Goal: Information Seeking & Learning: Find specific fact

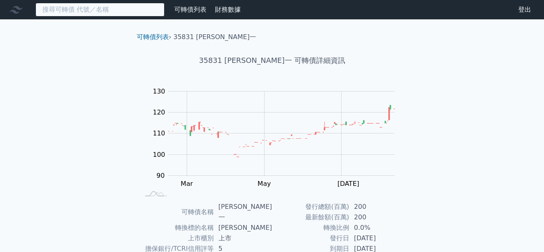
click at [117, 10] on input at bounding box center [100, 10] width 129 height 14
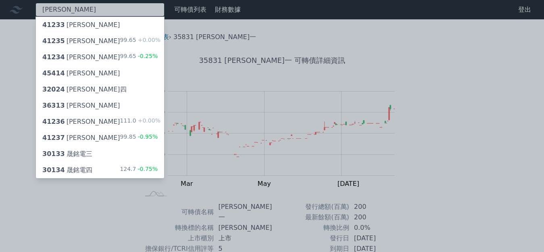
type input "[PERSON_NAME]"
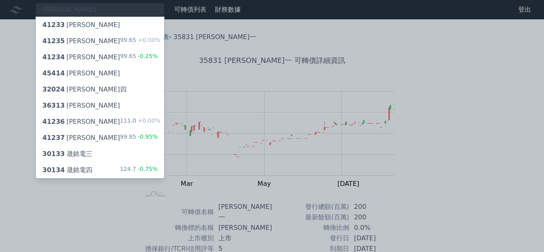
click at [93, 167] on div "30134 晟銘電四 124.7 -0.75%" at bounding box center [100, 170] width 128 height 16
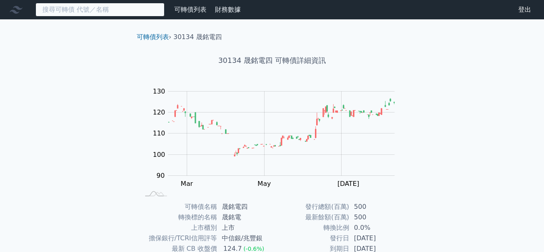
click at [83, 13] on input at bounding box center [100, 10] width 129 height 14
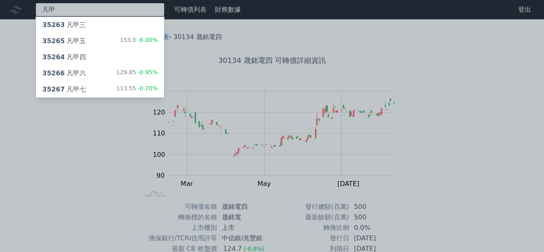
type input "凡甲"
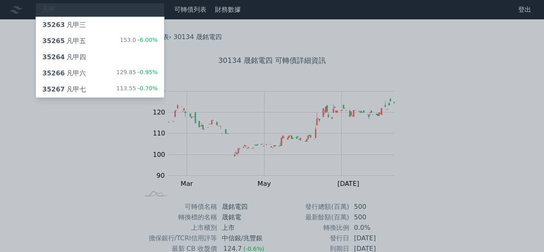
click at [81, 73] on div "35266 凡甲六" at bounding box center [64, 74] width 44 height 10
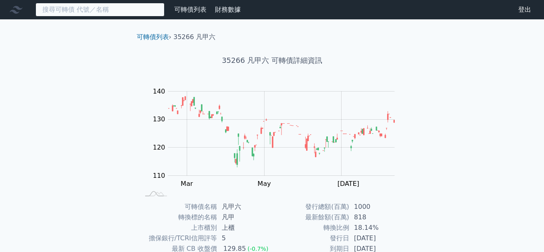
click at [83, 8] on input at bounding box center [100, 10] width 129 height 14
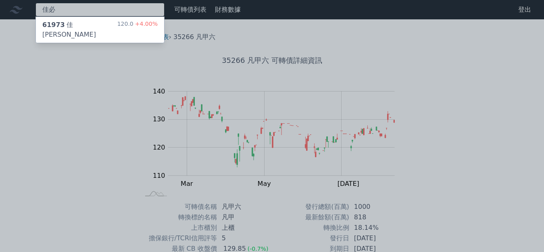
type input "佳必"
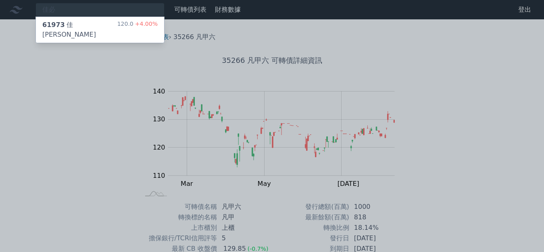
click at [105, 27] on div "61973 佳必琪三 120.0 +4.00%" at bounding box center [100, 30] width 128 height 26
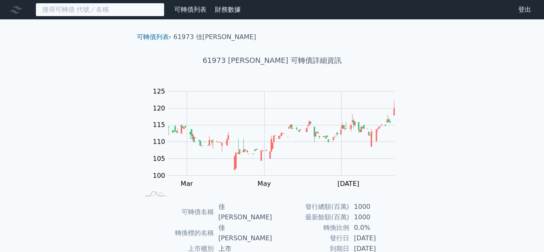
click at [73, 6] on input at bounding box center [100, 10] width 129 height 14
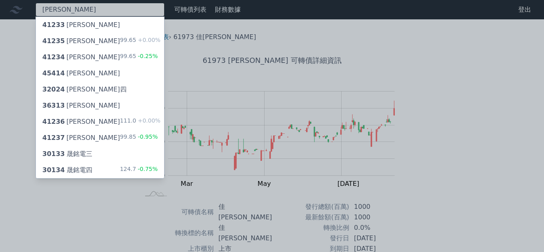
type input "[PERSON_NAME]"
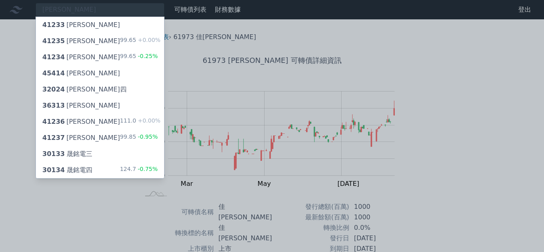
click at [93, 167] on div "30134 晟銘電四 124.7 -0.75%" at bounding box center [100, 170] width 128 height 16
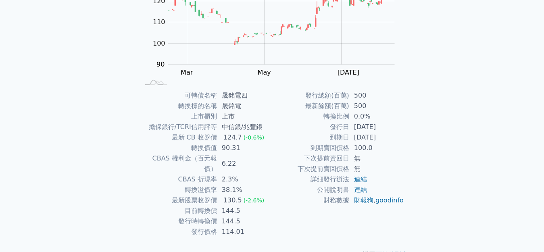
scroll to position [121, 0]
